Goal: Go to known website: Access a specific website the user already knows

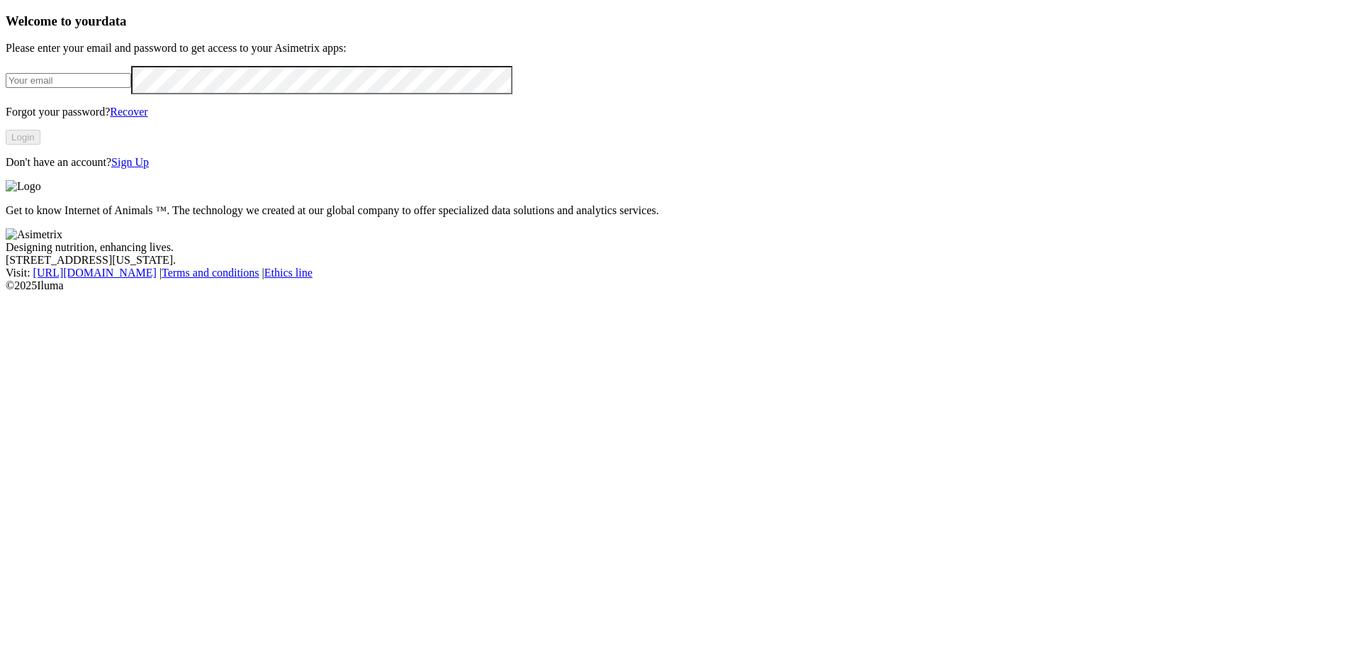
type input "[PERSON_NAME][EMAIL_ADDRESS][PERSON_NAME][DOMAIN_NAME]"
click at [40, 145] on button "Login" at bounding box center [23, 137] width 35 height 15
